Goal: Download file/media

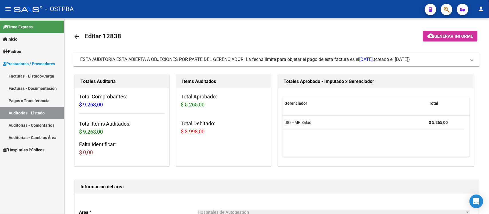
click at [39, 114] on link "Auditorías - Listado" at bounding box center [32, 113] width 64 height 12
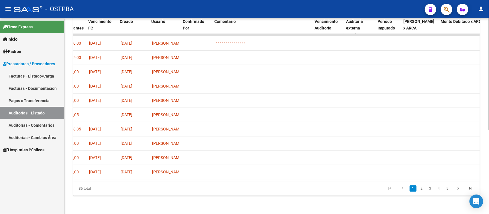
scroll to position [0, 372]
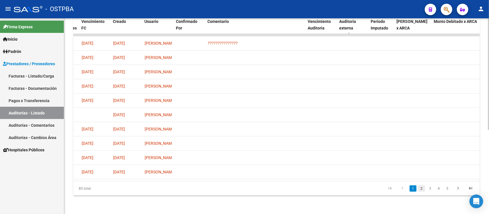
click at [423, 192] on link "2" at bounding box center [421, 189] width 7 height 6
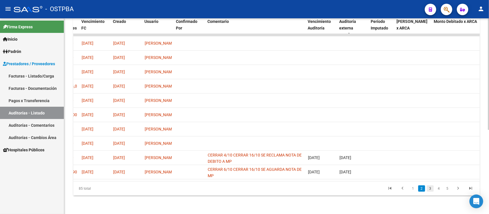
click at [428, 192] on link "3" at bounding box center [430, 189] width 7 height 6
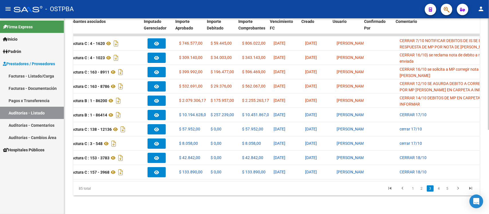
scroll to position [0, 179]
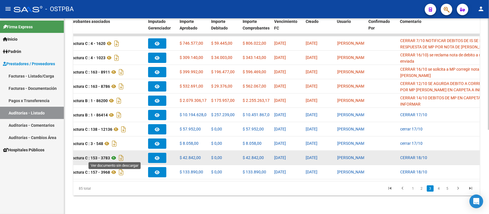
click at [115, 156] on icon at bounding box center [113, 158] width 7 height 7
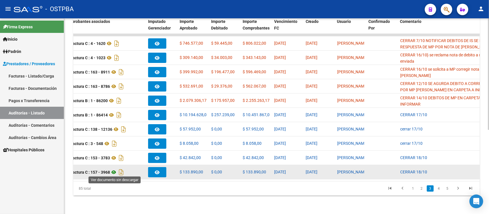
click at [113, 172] on icon at bounding box center [113, 172] width 7 height 7
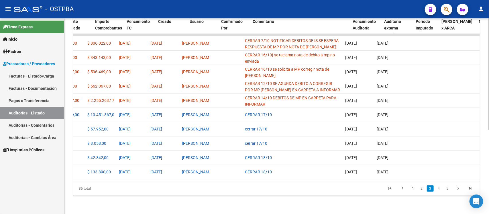
scroll to position [0, 336]
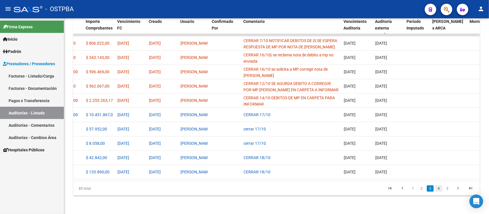
click at [438, 192] on link "4" at bounding box center [438, 189] width 7 height 6
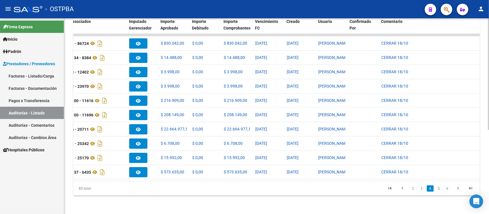
scroll to position [0, 197]
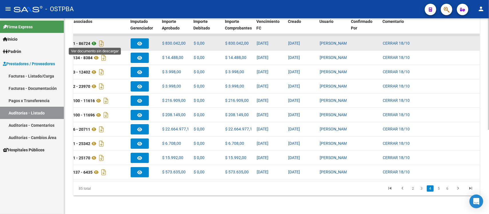
click at [94, 43] on icon at bounding box center [93, 43] width 7 height 7
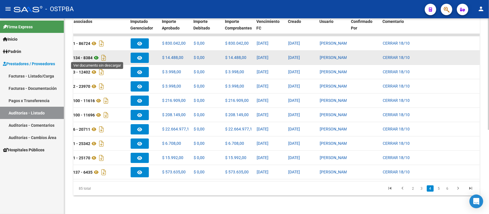
click at [97, 58] on icon at bounding box center [95, 57] width 7 height 7
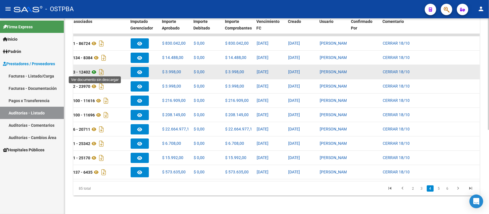
click at [95, 72] on icon at bounding box center [93, 72] width 7 height 7
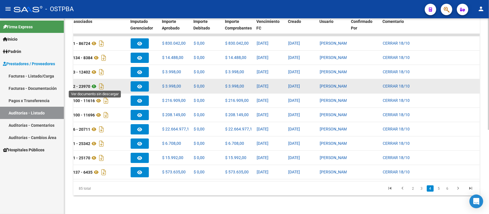
click at [96, 85] on icon at bounding box center [93, 86] width 7 height 7
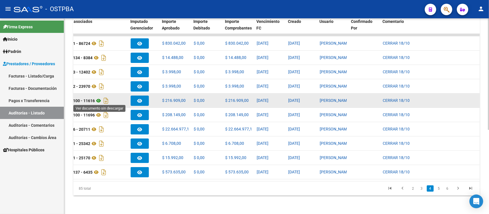
click at [98, 101] on icon at bounding box center [98, 100] width 7 height 7
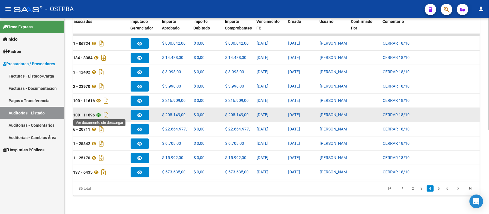
click at [100, 112] on icon at bounding box center [98, 115] width 7 height 7
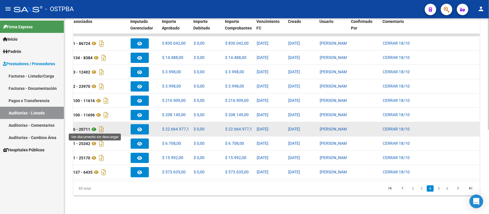
click at [95, 128] on icon at bounding box center [93, 129] width 7 height 7
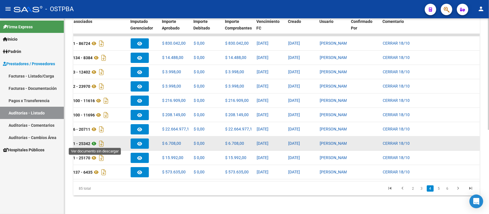
click at [92, 143] on icon at bounding box center [93, 143] width 7 height 7
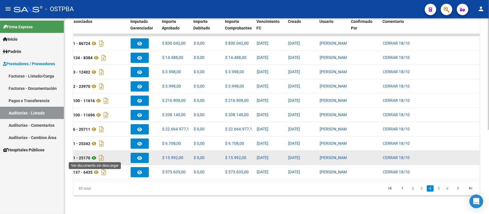
click at [95, 159] on icon at bounding box center [93, 158] width 7 height 7
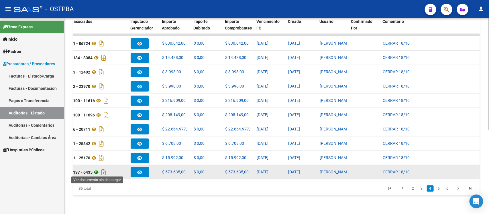
click at [98, 172] on icon at bounding box center [95, 172] width 7 height 7
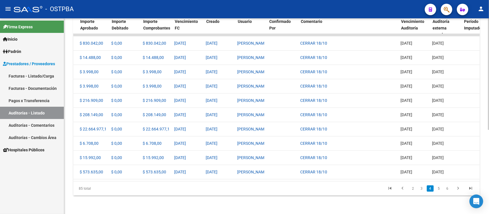
scroll to position [0, 281]
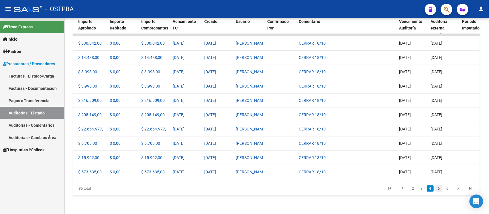
click at [439, 192] on link "5" at bounding box center [438, 189] width 7 height 6
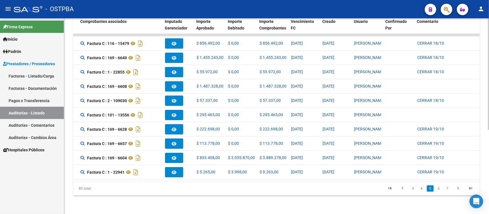
scroll to position [0, 160]
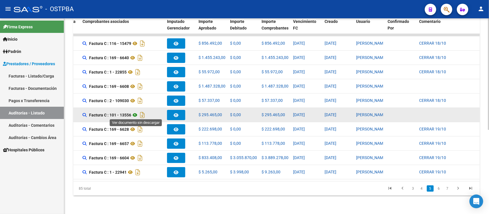
click at [137, 113] on icon at bounding box center [134, 115] width 7 height 7
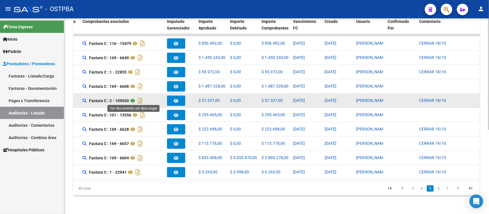
click at [134, 100] on icon at bounding box center [132, 100] width 7 height 7
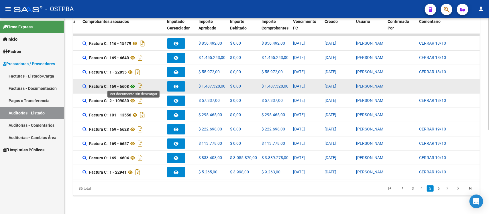
click at [131, 85] on icon at bounding box center [132, 86] width 7 height 7
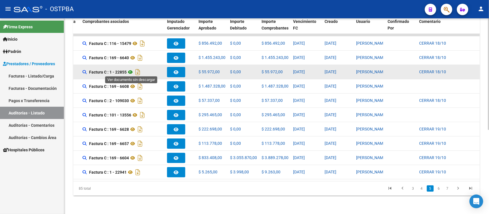
click at [133, 70] on icon at bounding box center [130, 72] width 7 height 7
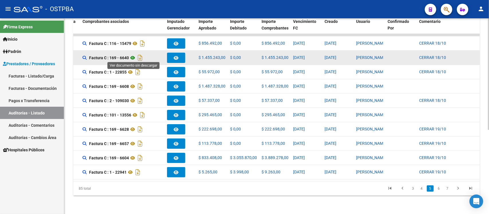
click at [133, 55] on icon at bounding box center [132, 57] width 7 height 7
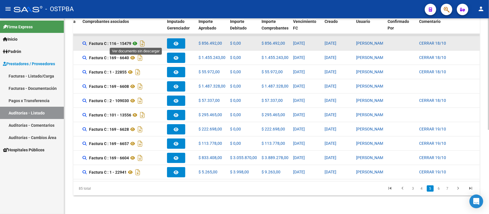
click at [135, 42] on icon at bounding box center [134, 43] width 7 height 7
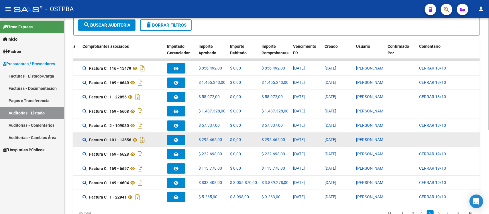
scroll to position [107, 0]
